Goal: Transaction & Acquisition: Book appointment/travel/reservation

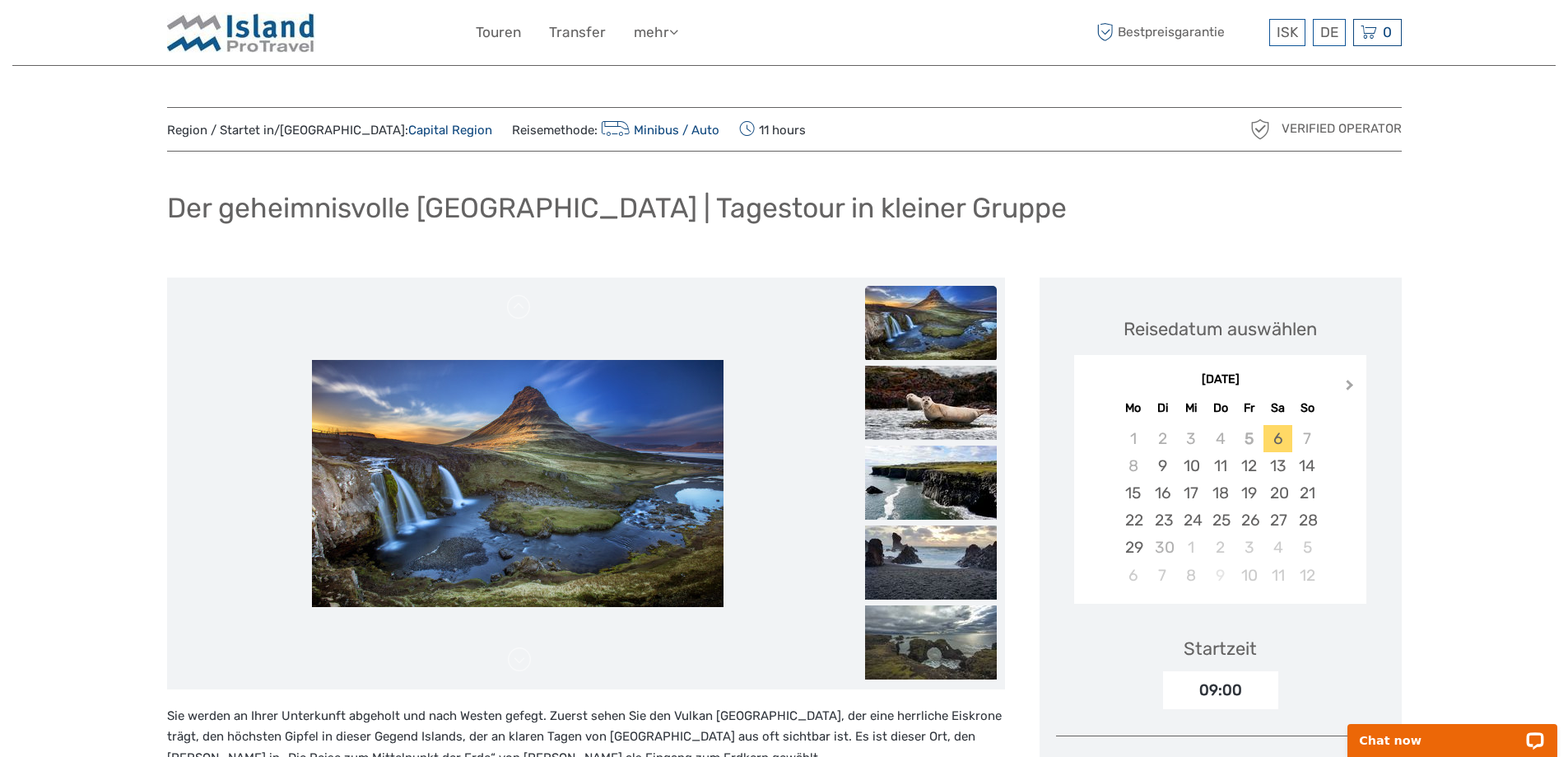
click at [1351, 389] on button "Next Month" at bounding box center [1352, 389] width 27 height 27
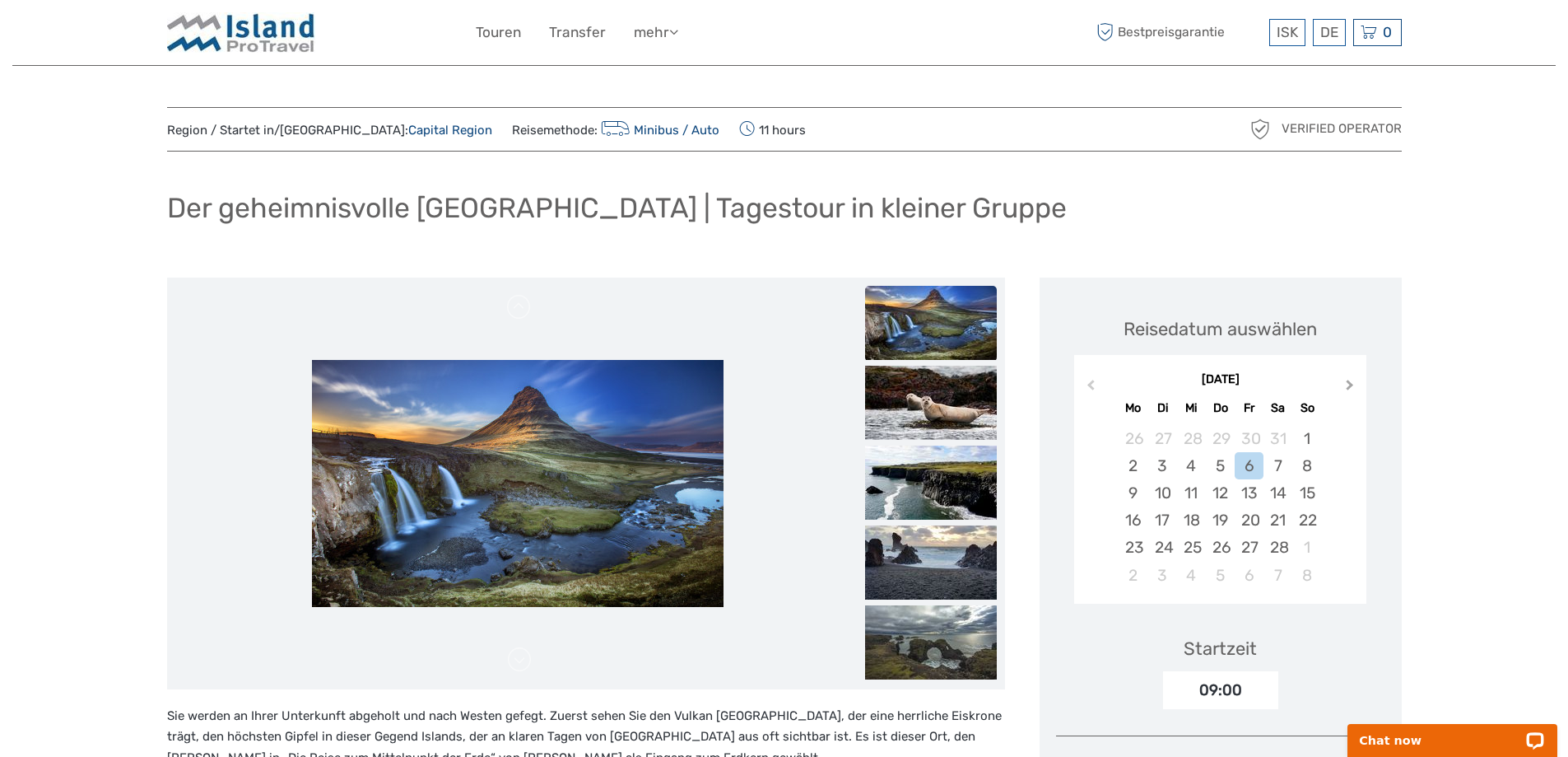
click at [1351, 389] on button "Next Month" at bounding box center [1352, 389] width 27 height 27
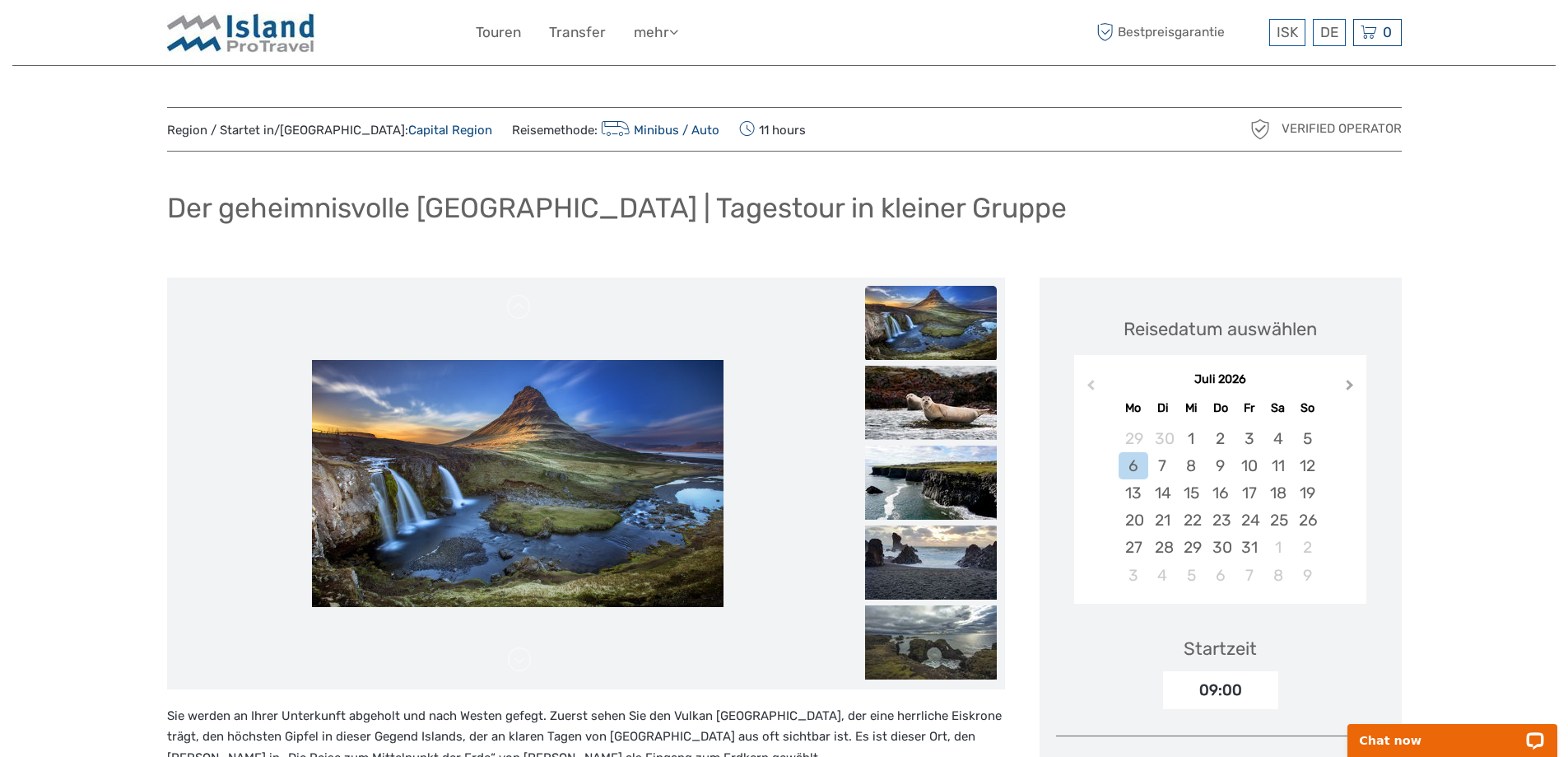
click at [1351, 389] on button "Next Month" at bounding box center [1352, 389] width 27 height 27
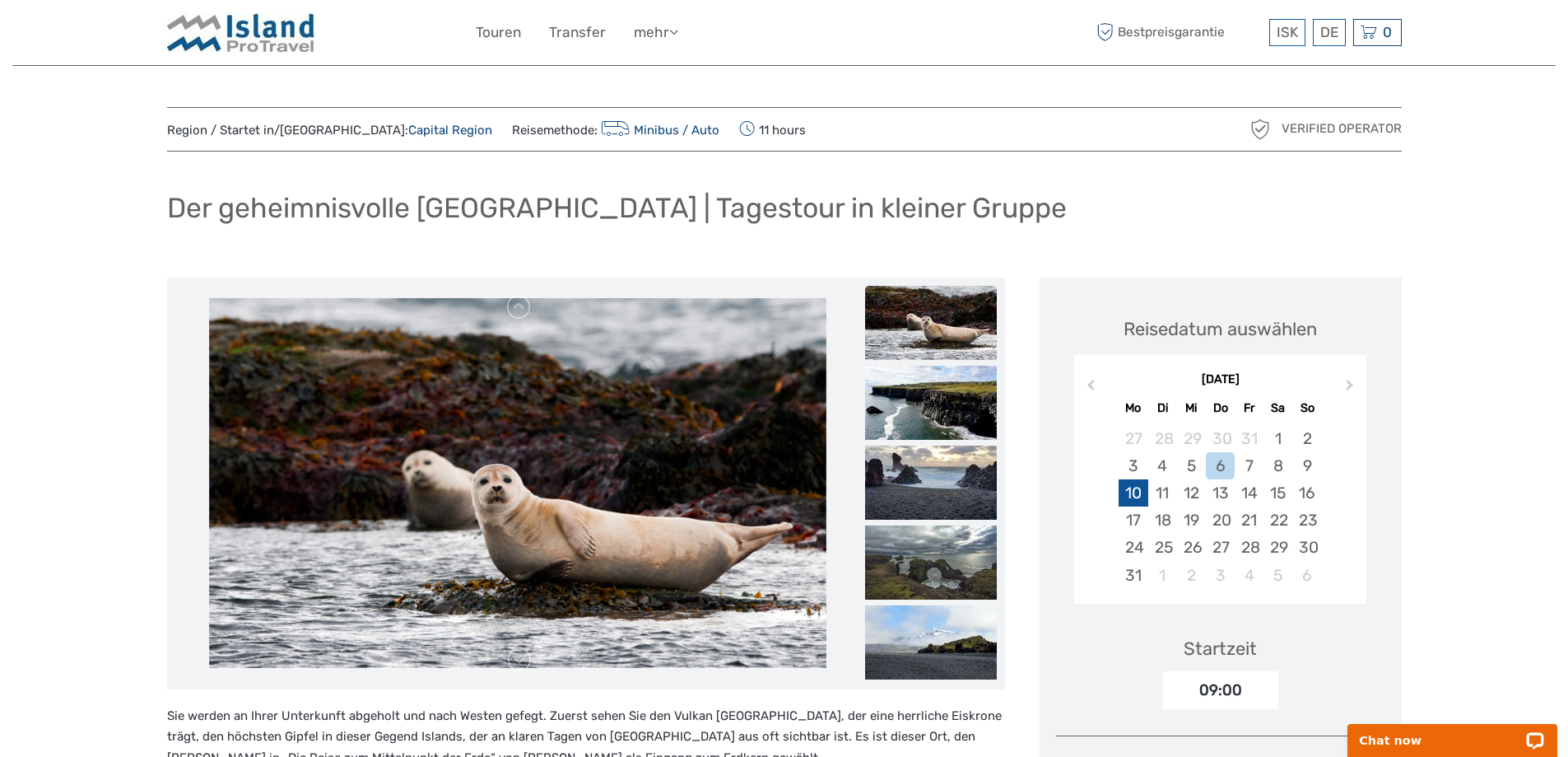
click at [1140, 497] on div "10" at bounding box center [1133, 493] width 28 height 27
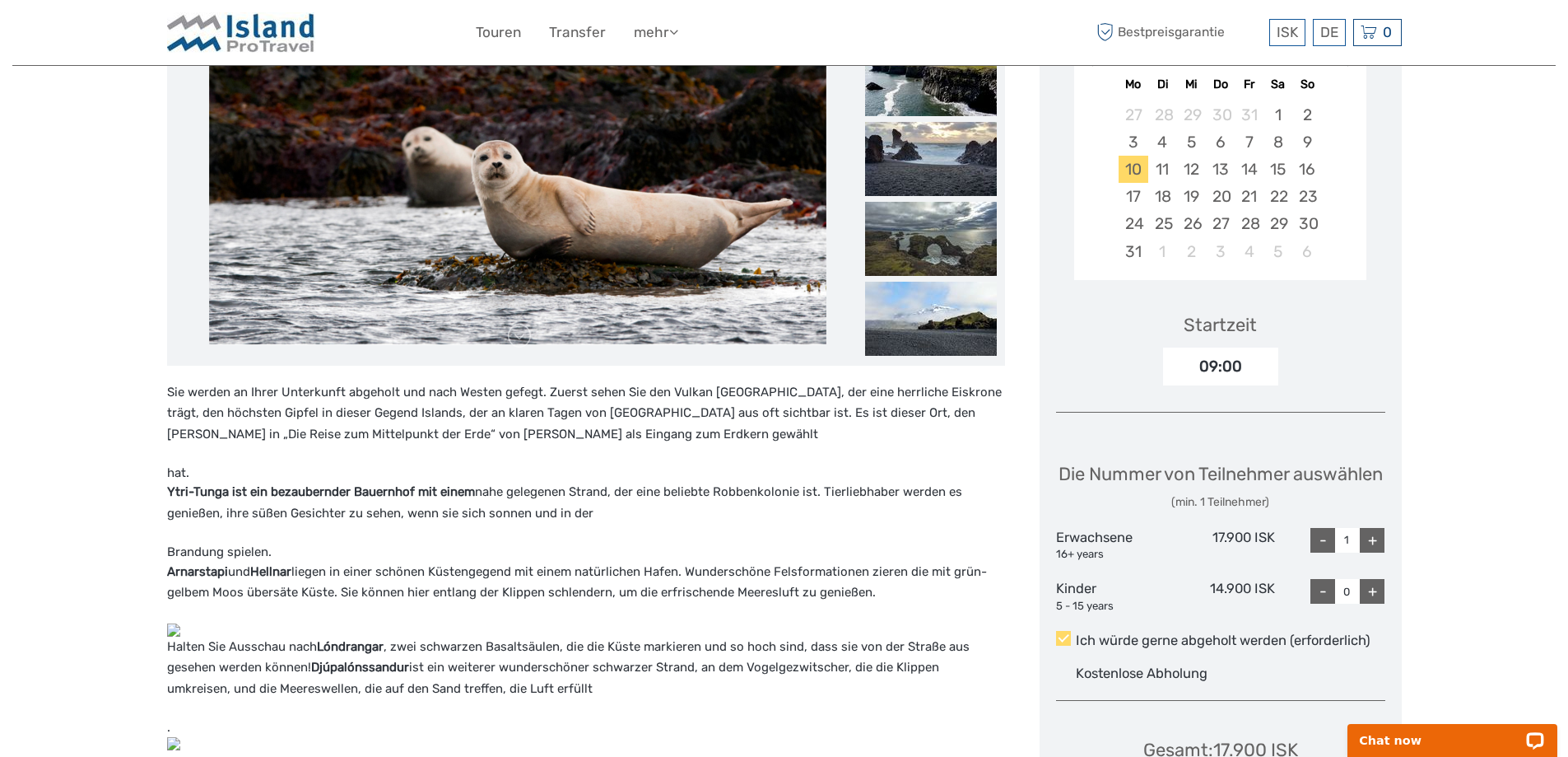
scroll to position [329, 0]
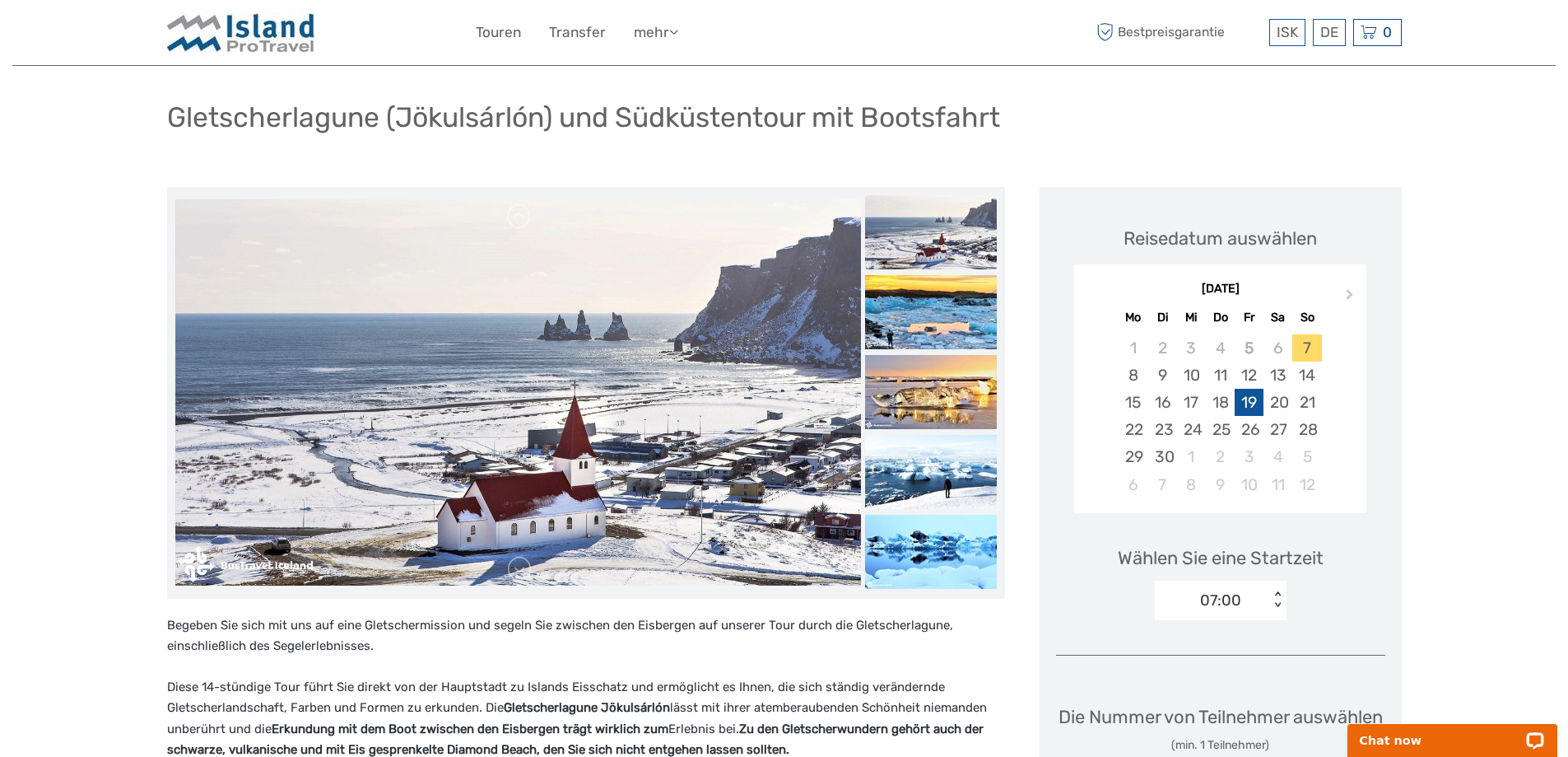
scroll to position [82, 0]
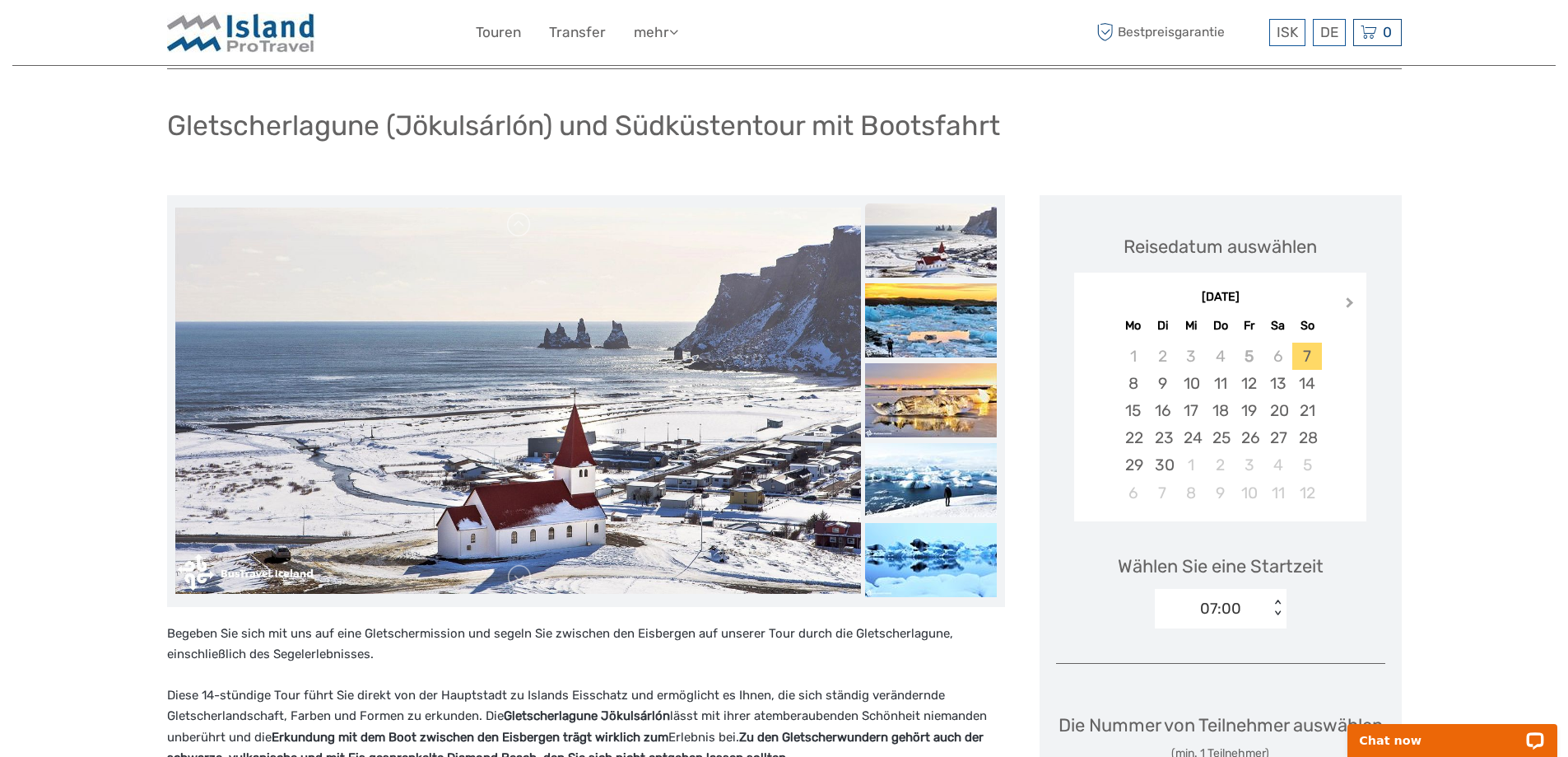
click at [1350, 303] on span "Next Month" at bounding box center [1350, 306] width 0 height 24
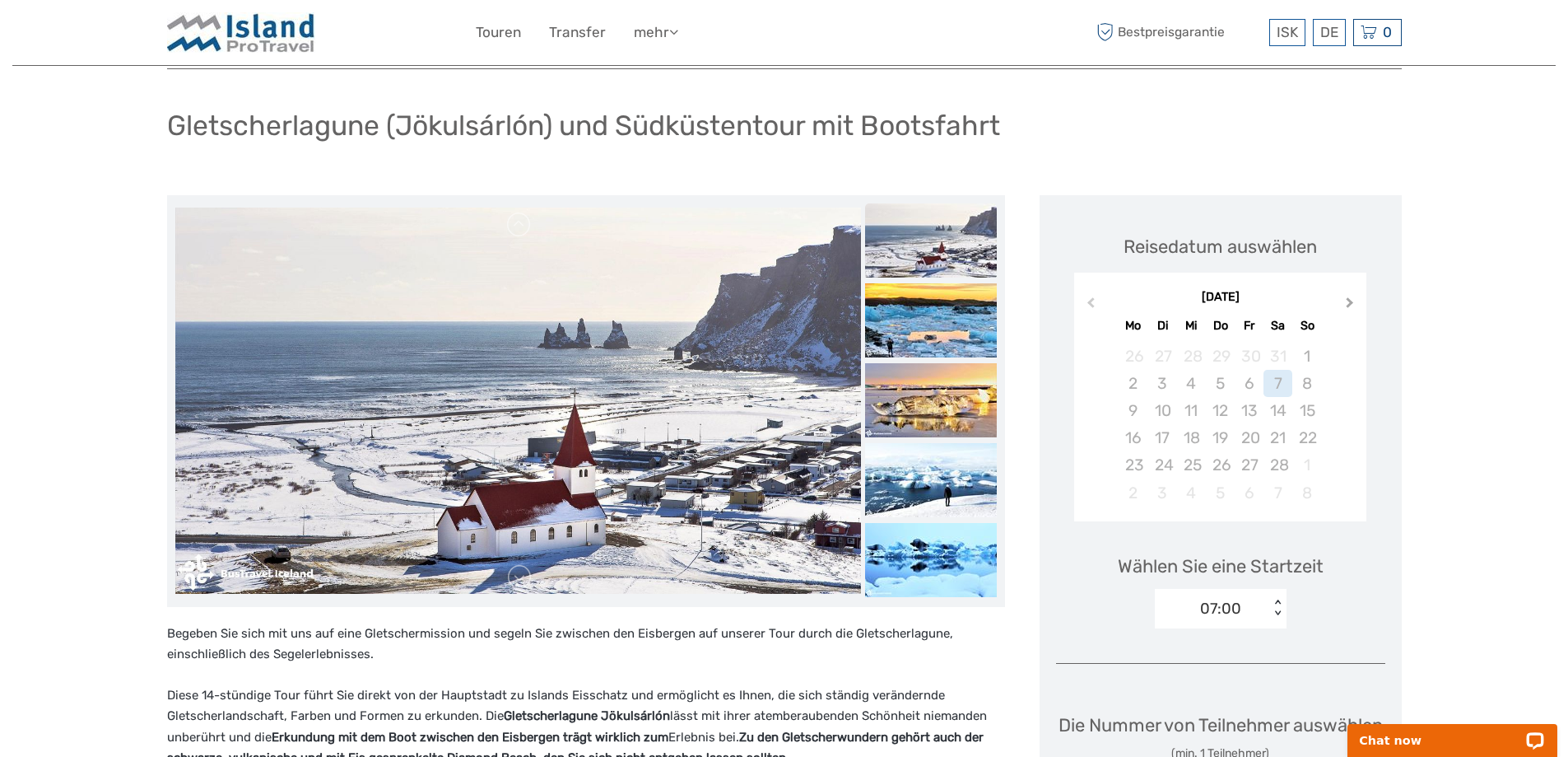
click at [1350, 304] on span "Next Month" at bounding box center [1350, 306] width 0 height 24
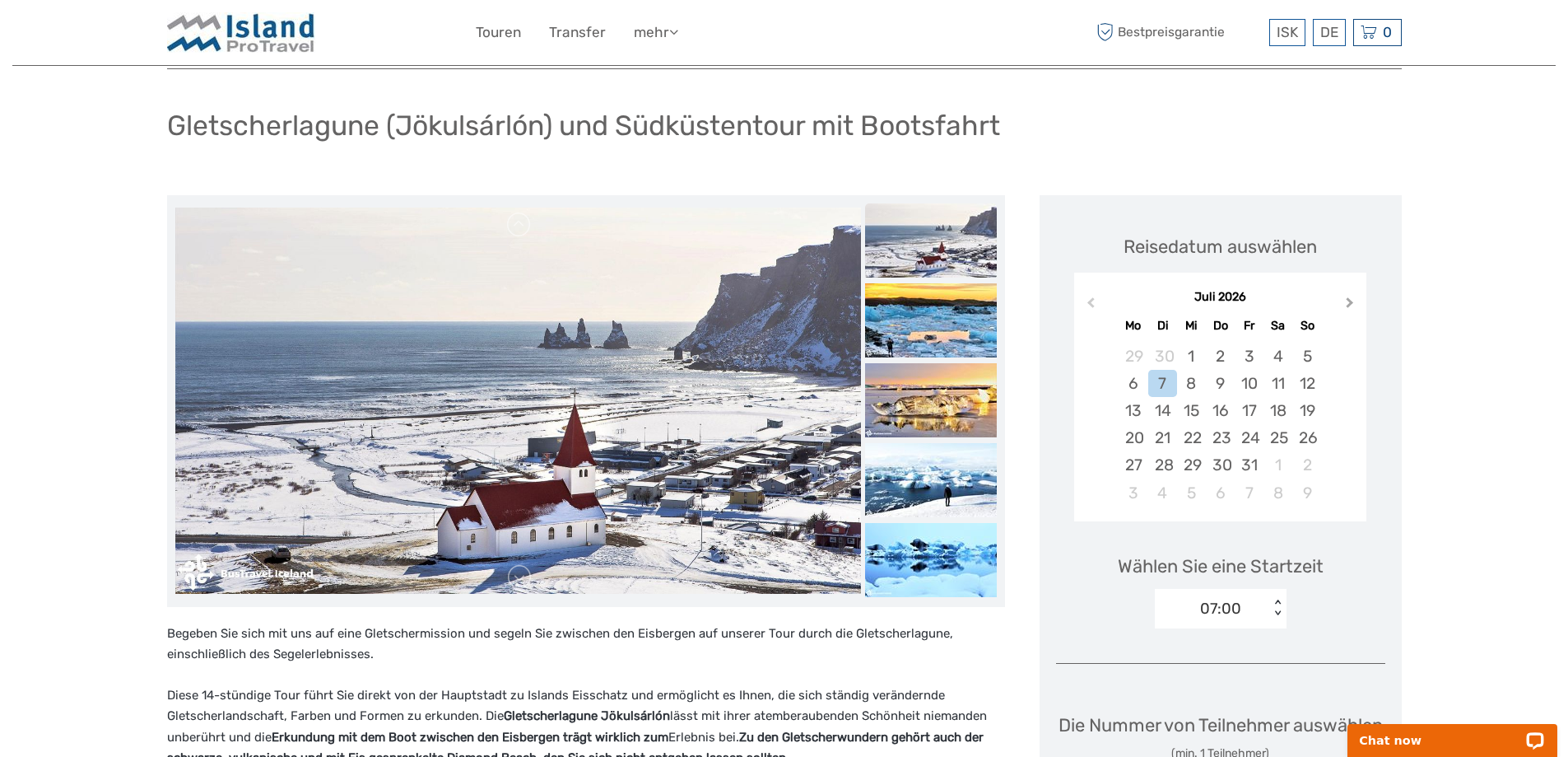
click at [1350, 304] on span "Next Month" at bounding box center [1350, 306] width 0 height 24
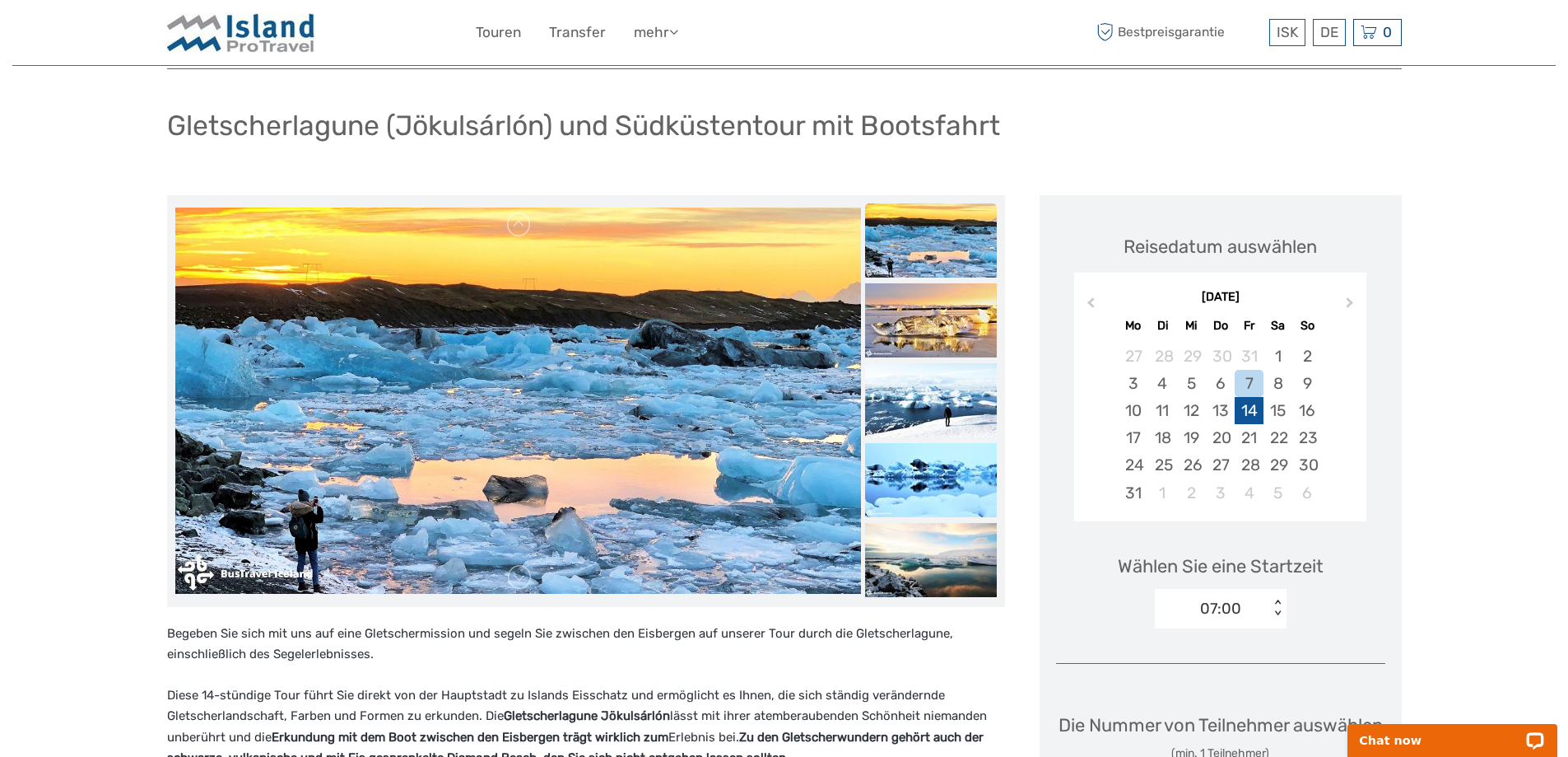
click at [1245, 412] on div "14" at bounding box center [1248, 411] width 28 height 27
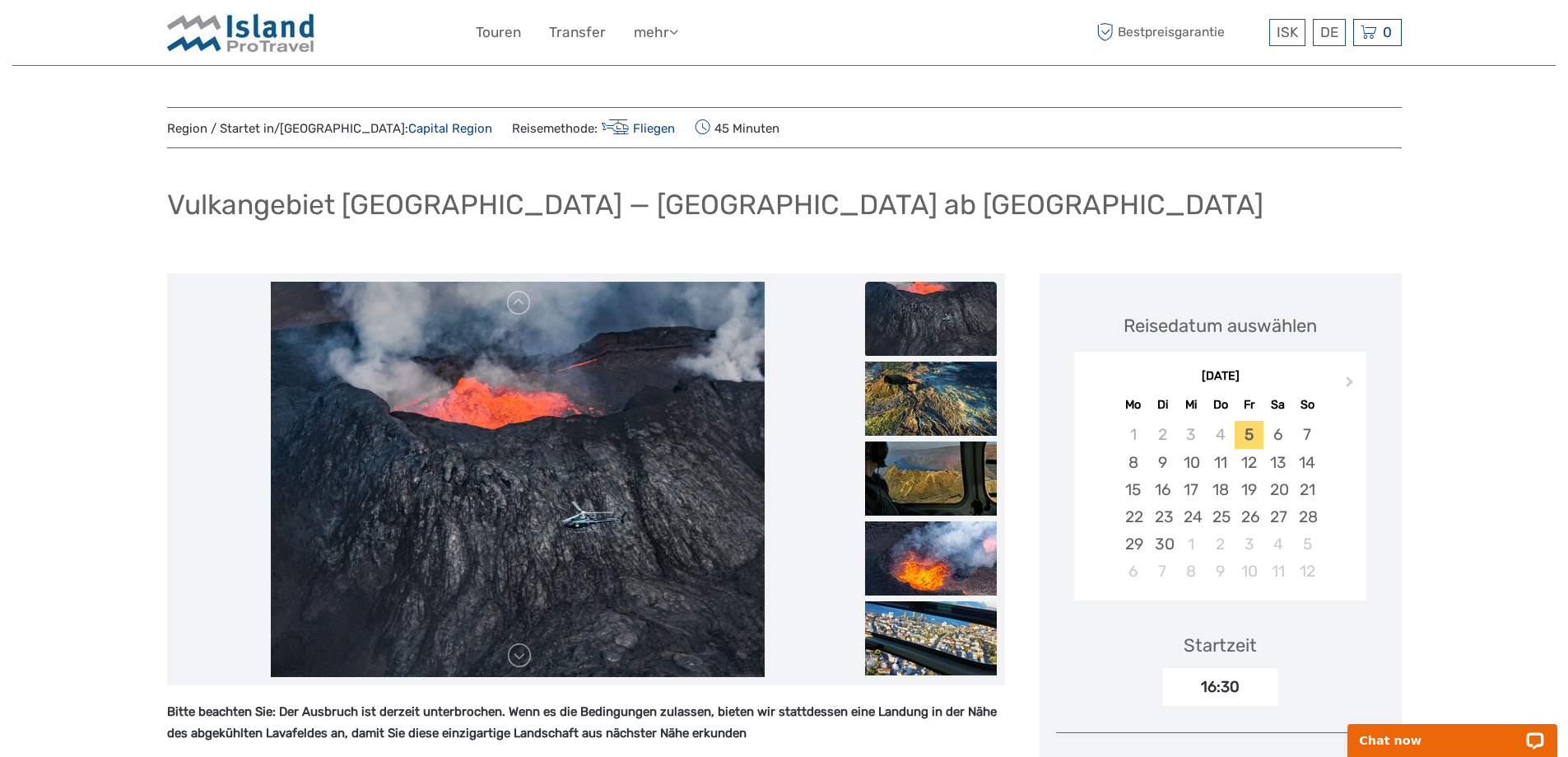
click at [1211, 209] on div "Vulkangebiet [GEOGRAPHIC_DATA] — [GEOGRAPHIC_DATA] ab [GEOGRAPHIC_DATA]" at bounding box center [784, 212] width 1234 height 60
click at [1356, 379] on button "Next Month" at bounding box center [1352, 385] width 27 height 27
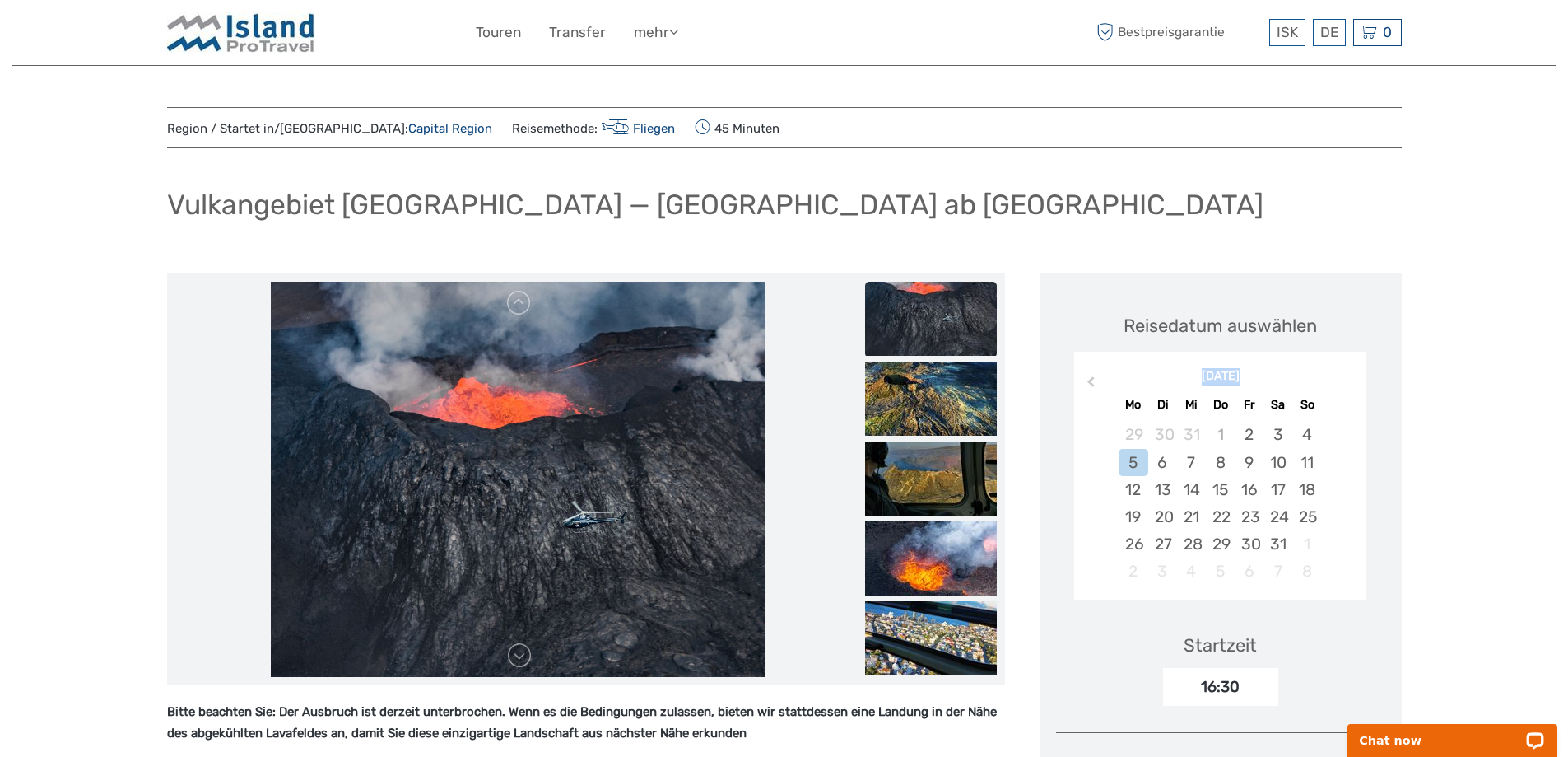
click at [1356, 379] on div "[DATE]" at bounding box center [1220, 377] width 292 height 17
click at [1343, 375] on div "[DATE]" at bounding box center [1220, 377] width 292 height 17
